Goal: Transaction & Acquisition: Obtain resource

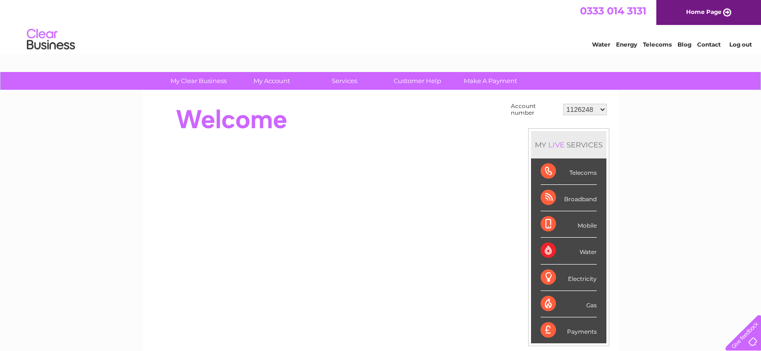
click at [591, 109] on select "1126248 30293653 30319204" at bounding box center [585, 110] width 44 height 12
select select "30319204"
click at [563, 104] on select "1126248 30293653 30319204" at bounding box center [585, 110] width 44 height 12
click at [283, 80] on link "My Account" at bounding box center [271, 81] width 79 height 18
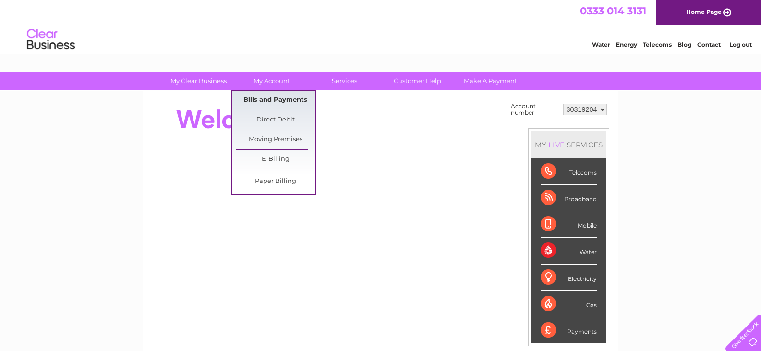
click at [289, 100] on link "Bills and Payments" at bounding box center [275, 100] width 79 height 19
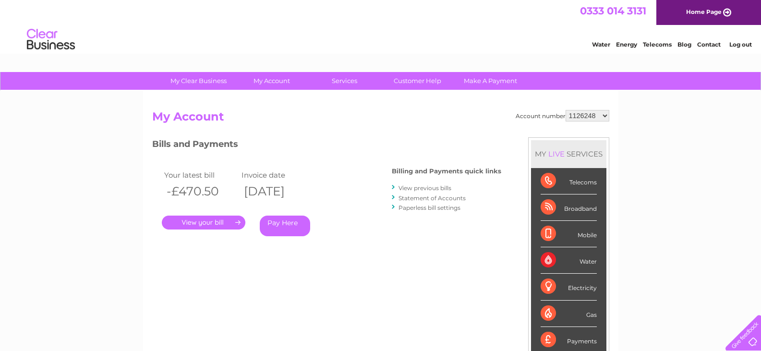
click at [599, 113] on select "1126248 30293653 30319204" at bounding box center [588, 116] width 44 height 12
select select "30319204"
click at [566, 110] on select "1126248 30293653 30319204" at bounding box center [588, 116] width 44 height 12
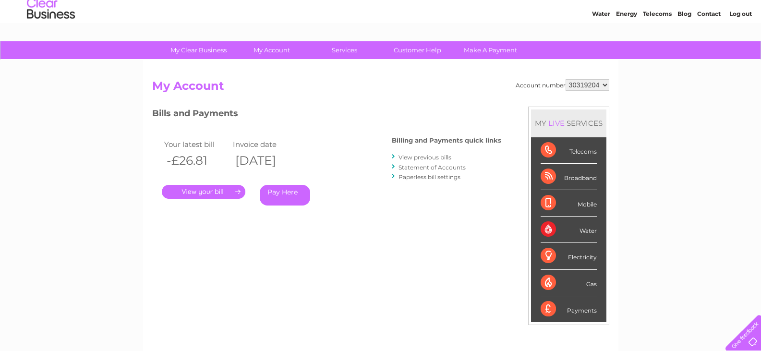
scroll to position [48, 0]
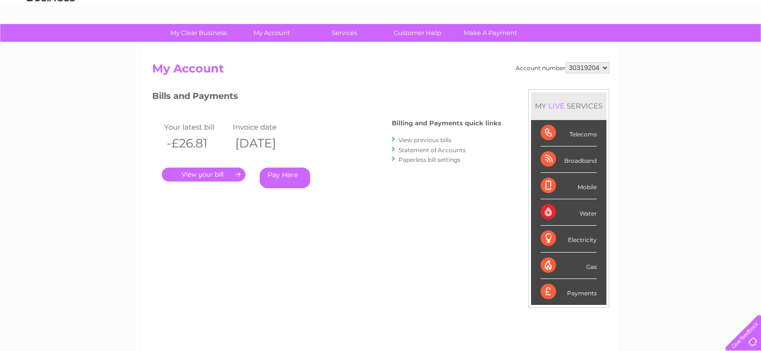
click at [224, 174] on link "." at bounding box center [204, 175] width 84 height 14
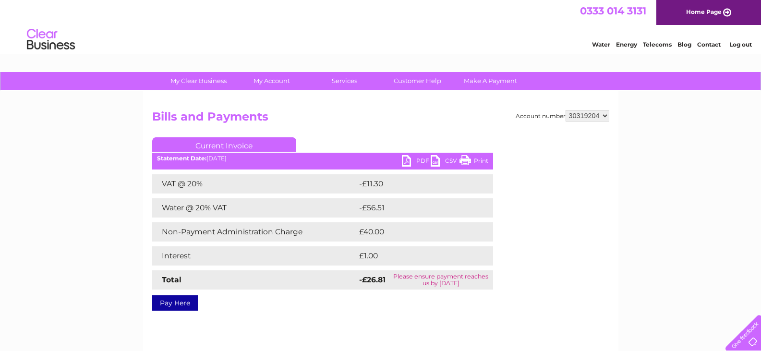
click at [412, 160] on link "PDF" at bounding box center [416, 162] width 29 height 14
click at [594, 118] on select "1126248 30293653 30319204" at bounding box center [588, 116] width 44 height 12
